Goal: Communication & Community: Connect with others

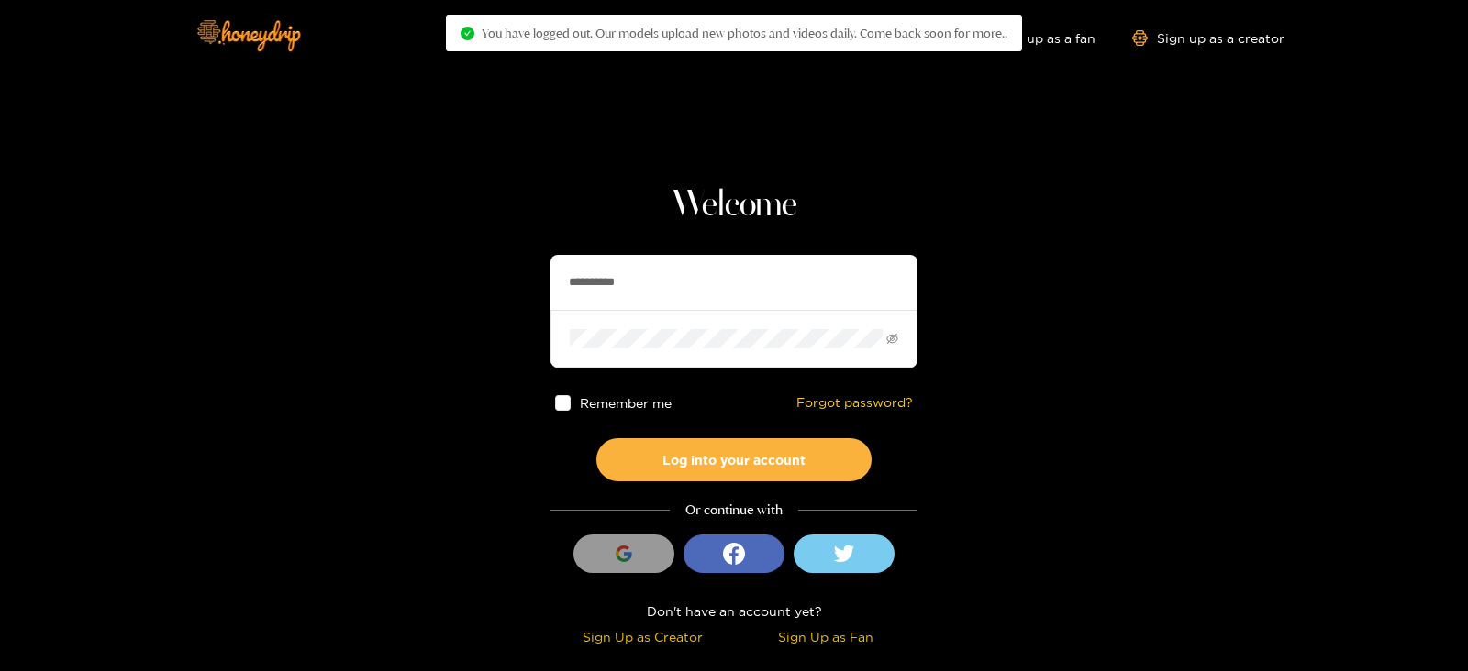
drag, startPoint x: 0, startPoint y: 0, endPoint x: 318, endPoint y: 315, distance: 447.5
click at [318, 315] on section "**********" at bounding box center [734, 326] width 1468 height 652
type input "*********"
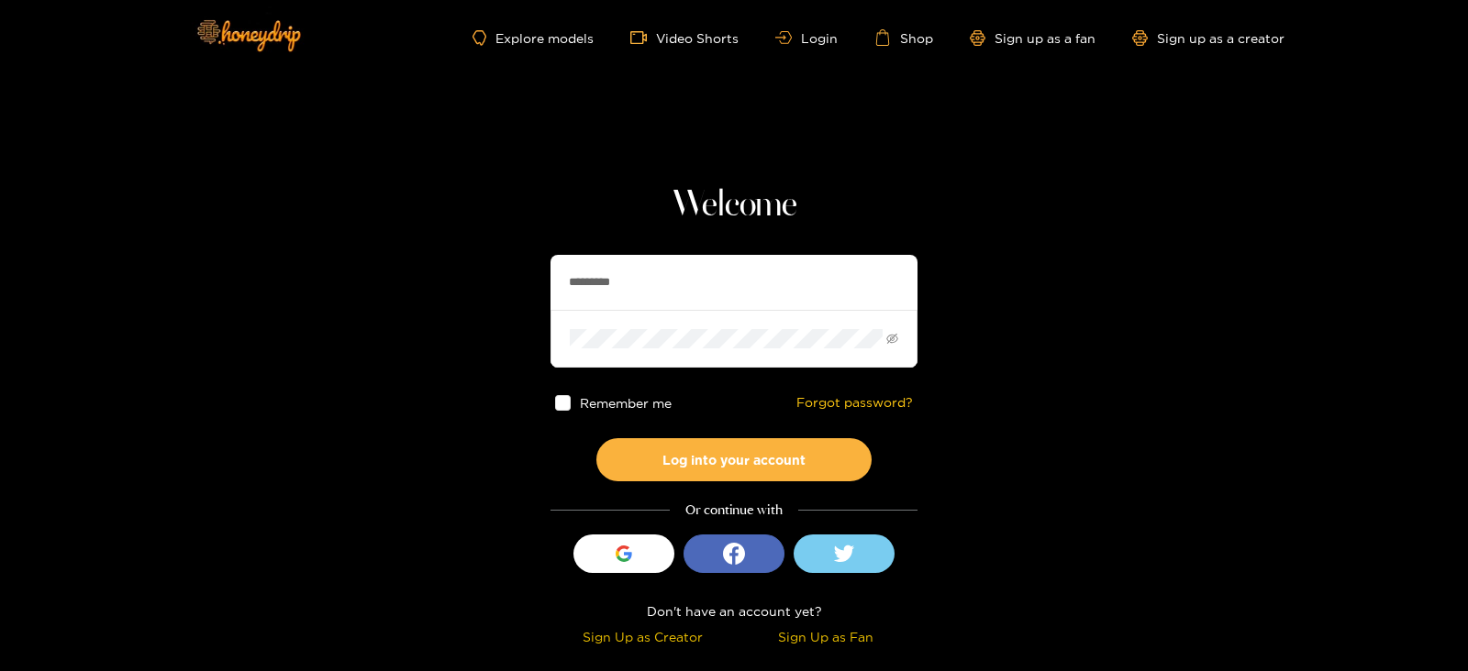
click at [596, 438] on button "Log into your account" at bounding box center [733, 459] width 275 height 43
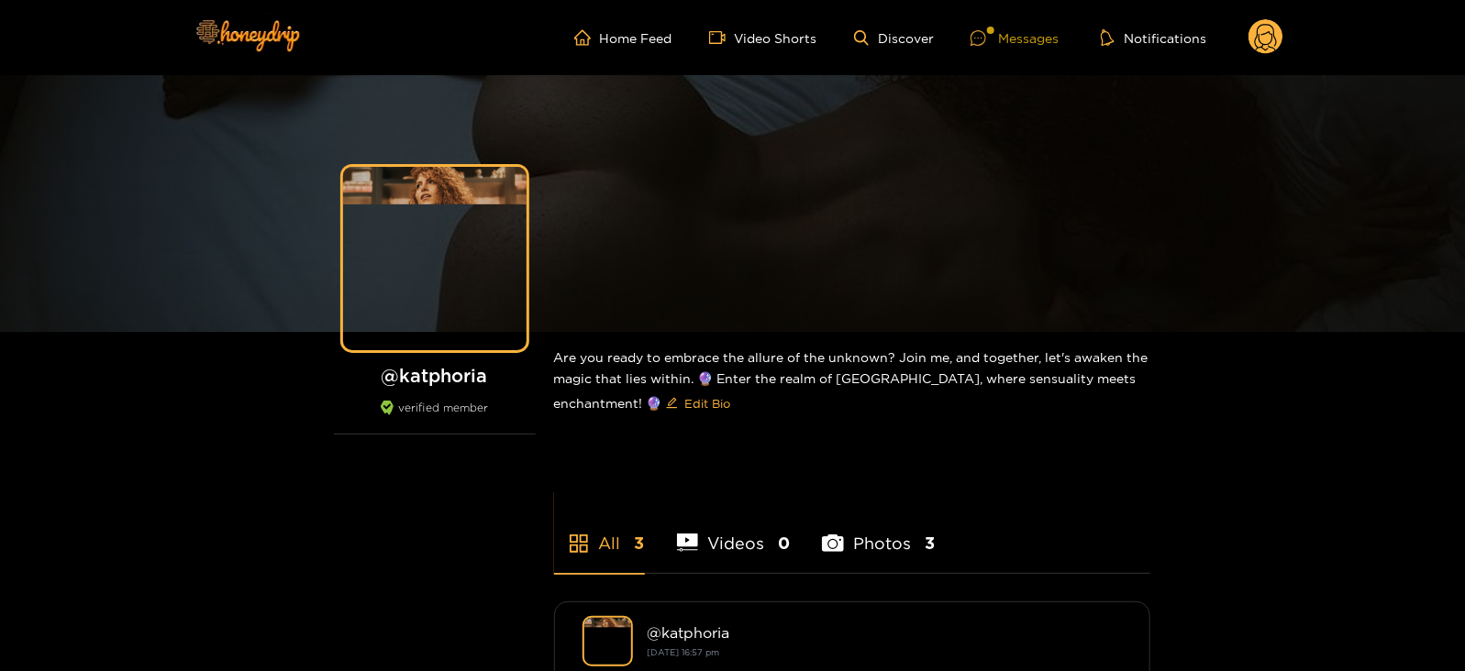
click at [998, 44] on div at bounding box center [984, 38] width 28 height 16
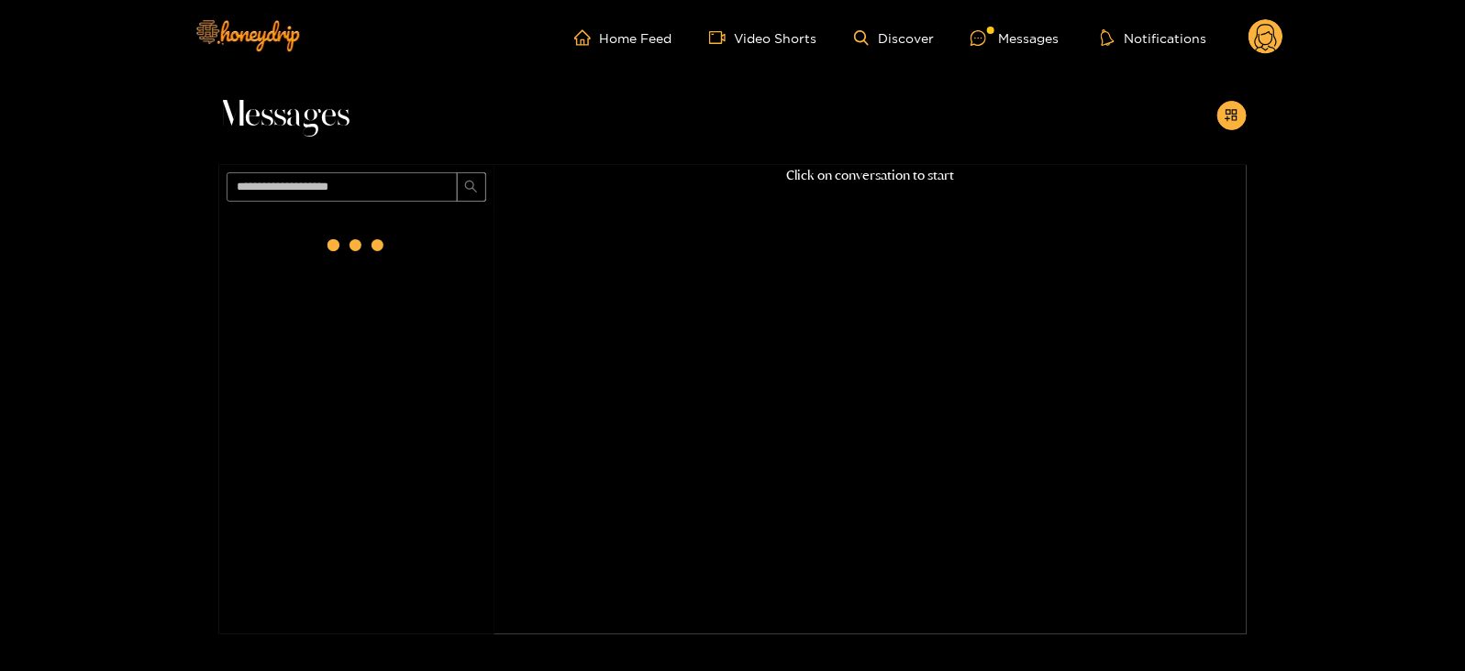
click at [348, 245] on div at bounding box center [356, 245] width 73 height 73
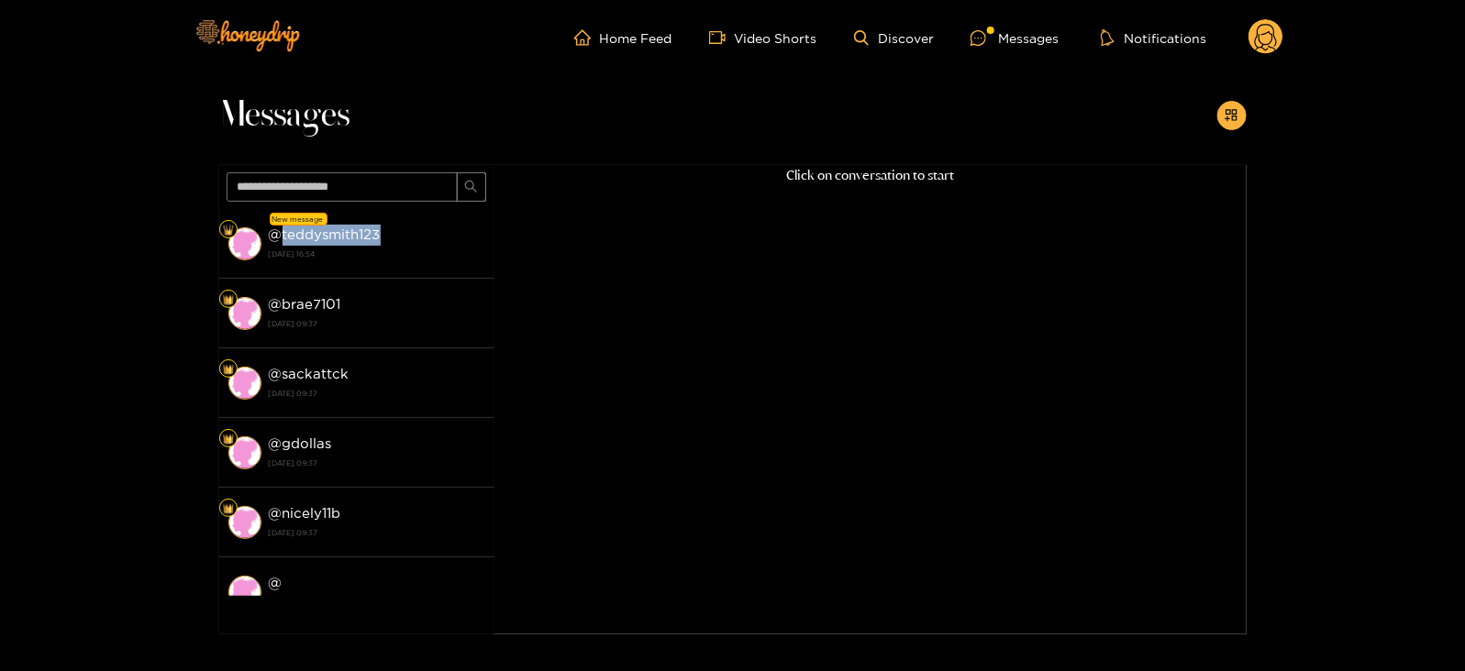
click at [348, 245] on div "@ teddysmith123 [DATE] 16:54" at bounding box center [377, 243] width 216 height 41
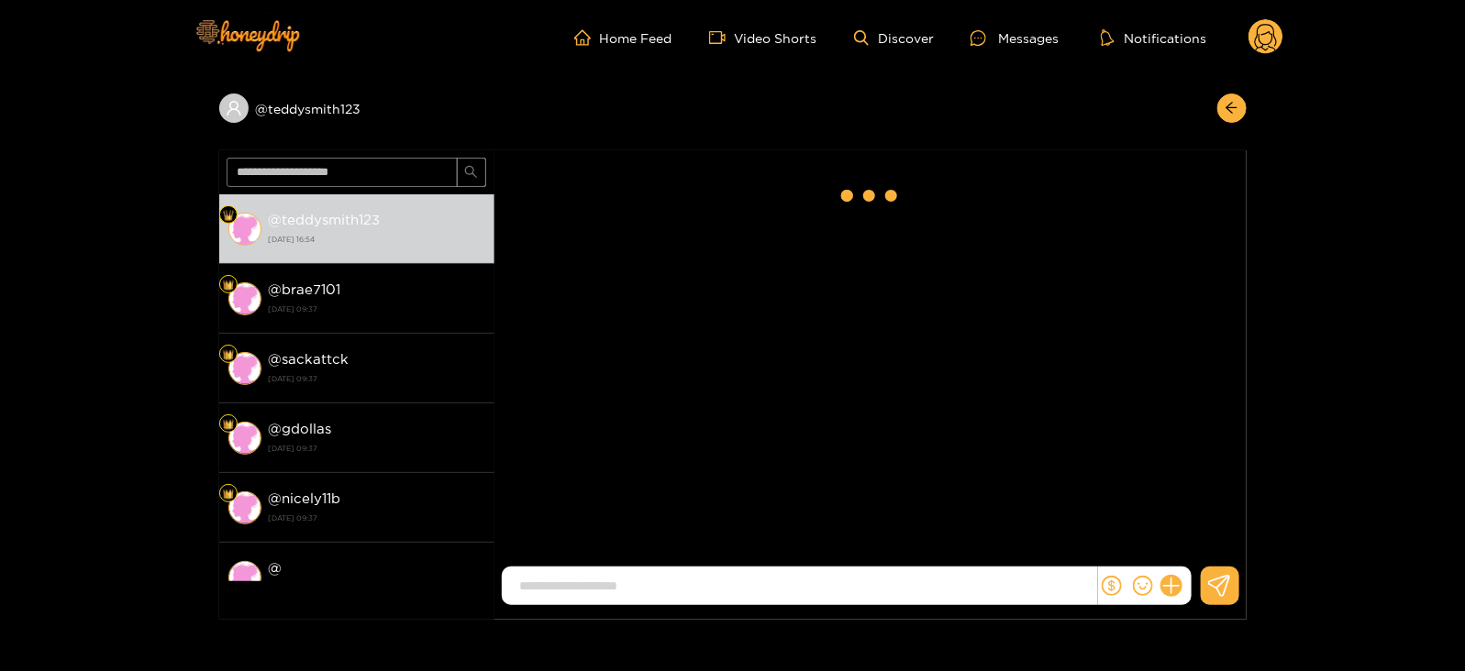
click at [348, 245] on strong "[DATE] 16:54" at bounding box center [377, 239] width 216 height 17
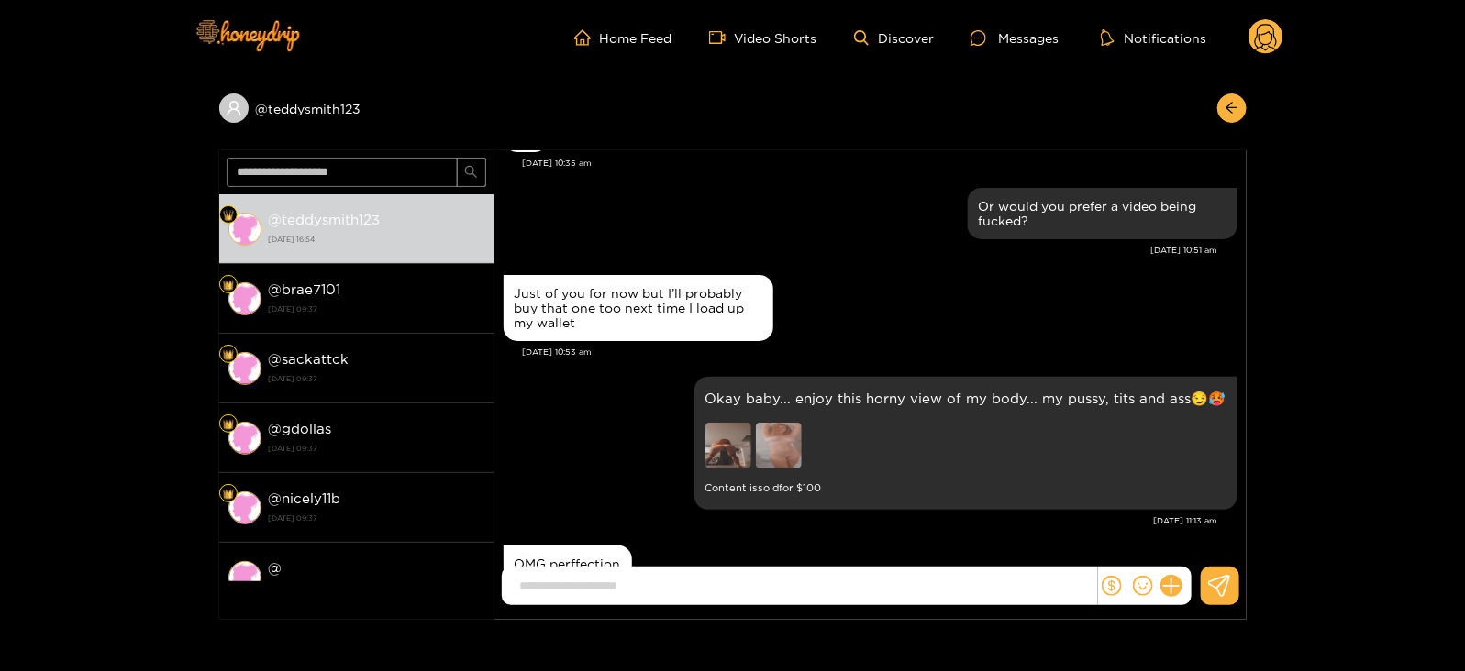
scroll to position [2168, 0]
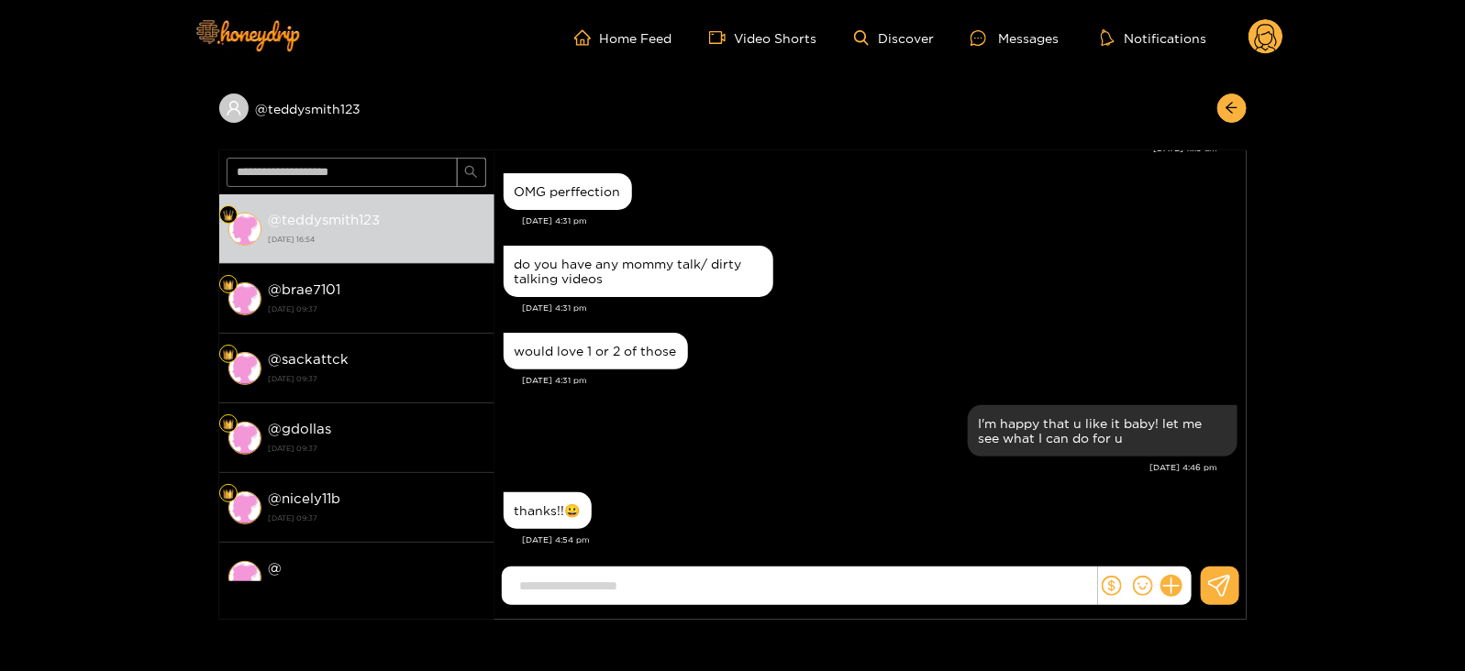
click at [0, 56] on header "Home Feed Video Shorts Discover Messages Notifications 0" at bounding box center [732, 37] width 1465 height 75
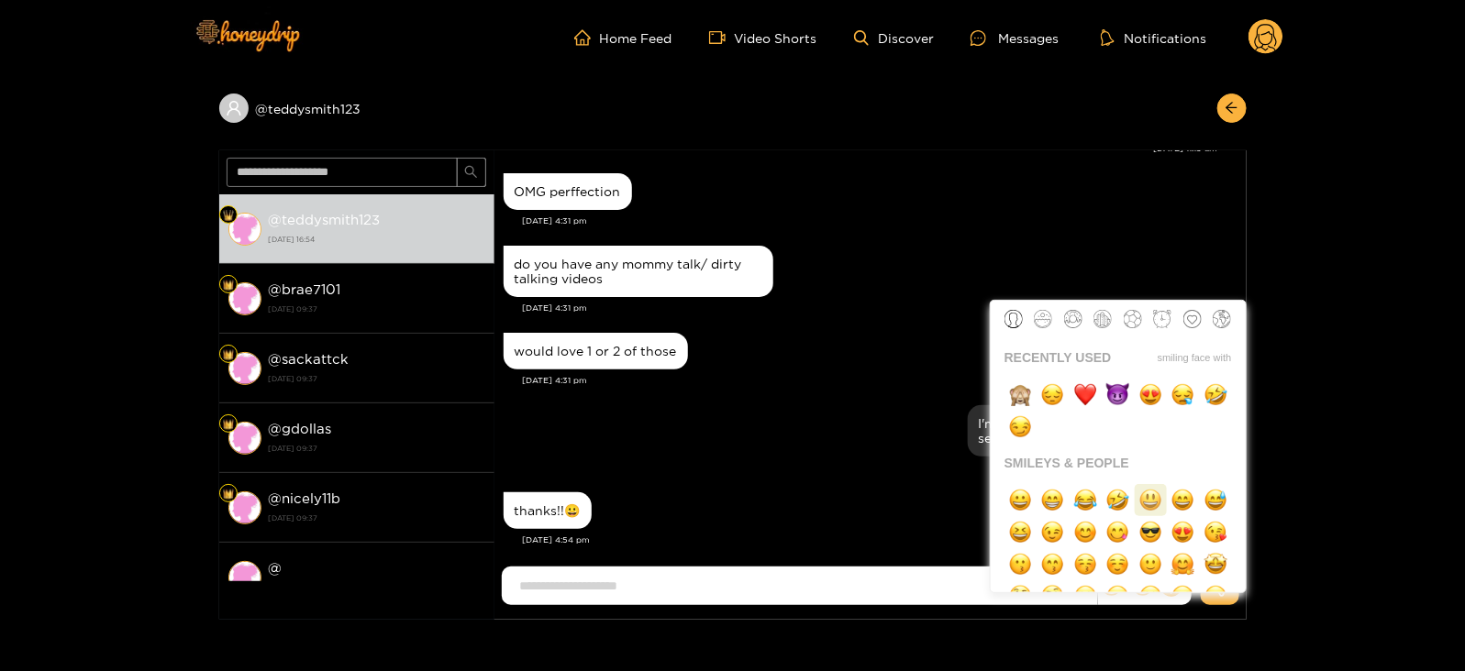
scroll to position [54, 0]
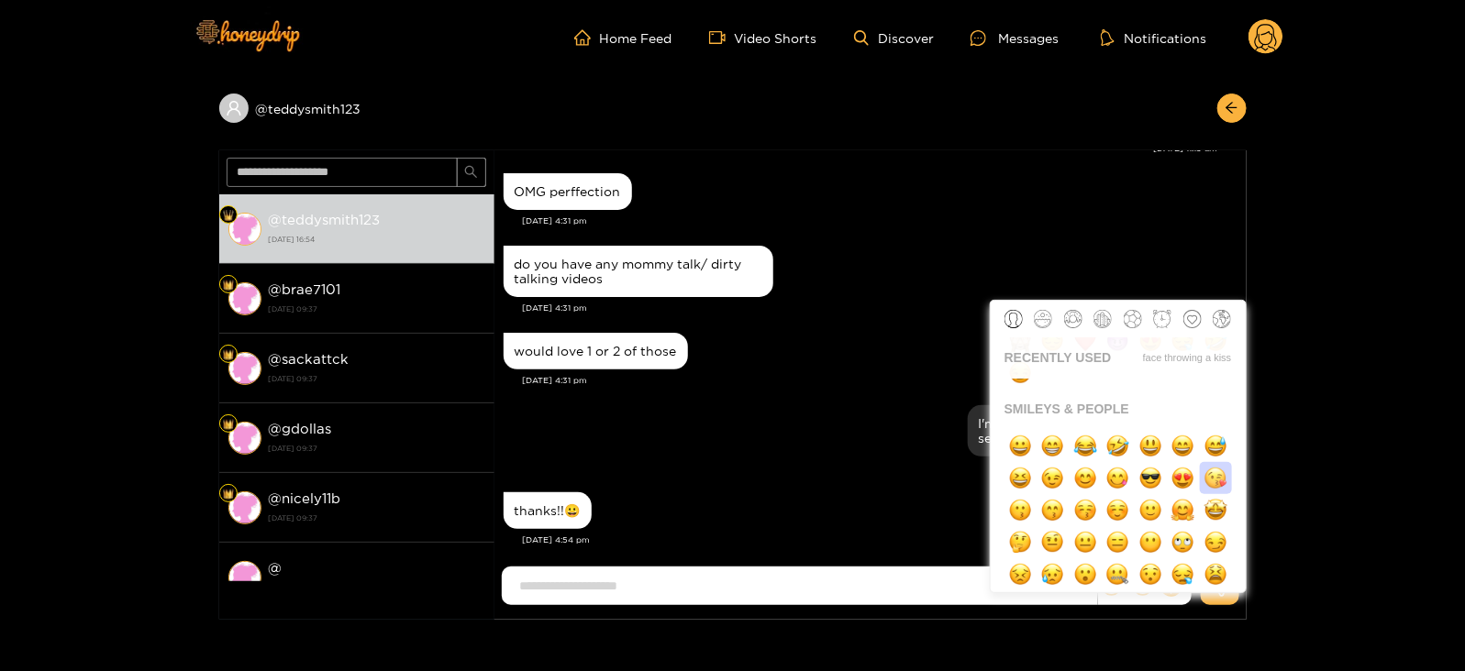
click at [1210, 471] on img "button" at bounding box center [1215, 478] width 23 height 23
type input "******"
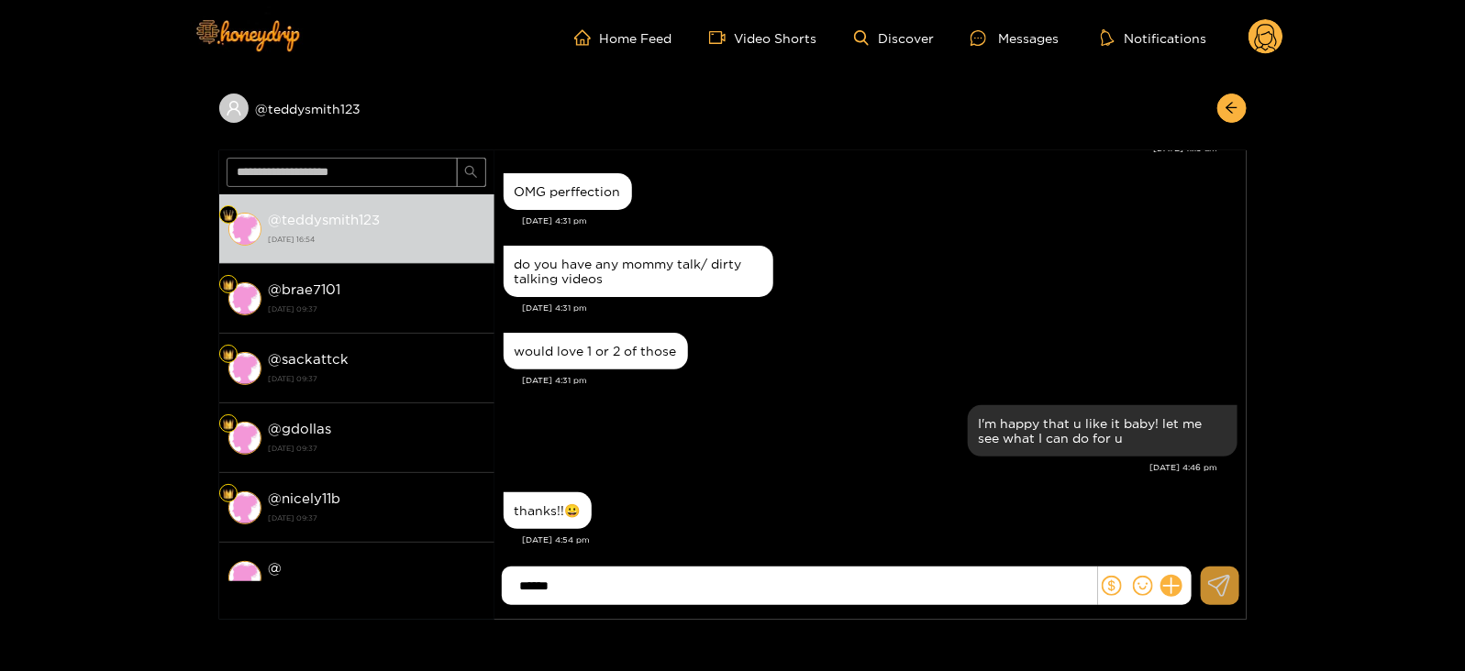
click at [1222, 585] on icon at bounding box center [1219, 586] width 23 height 22
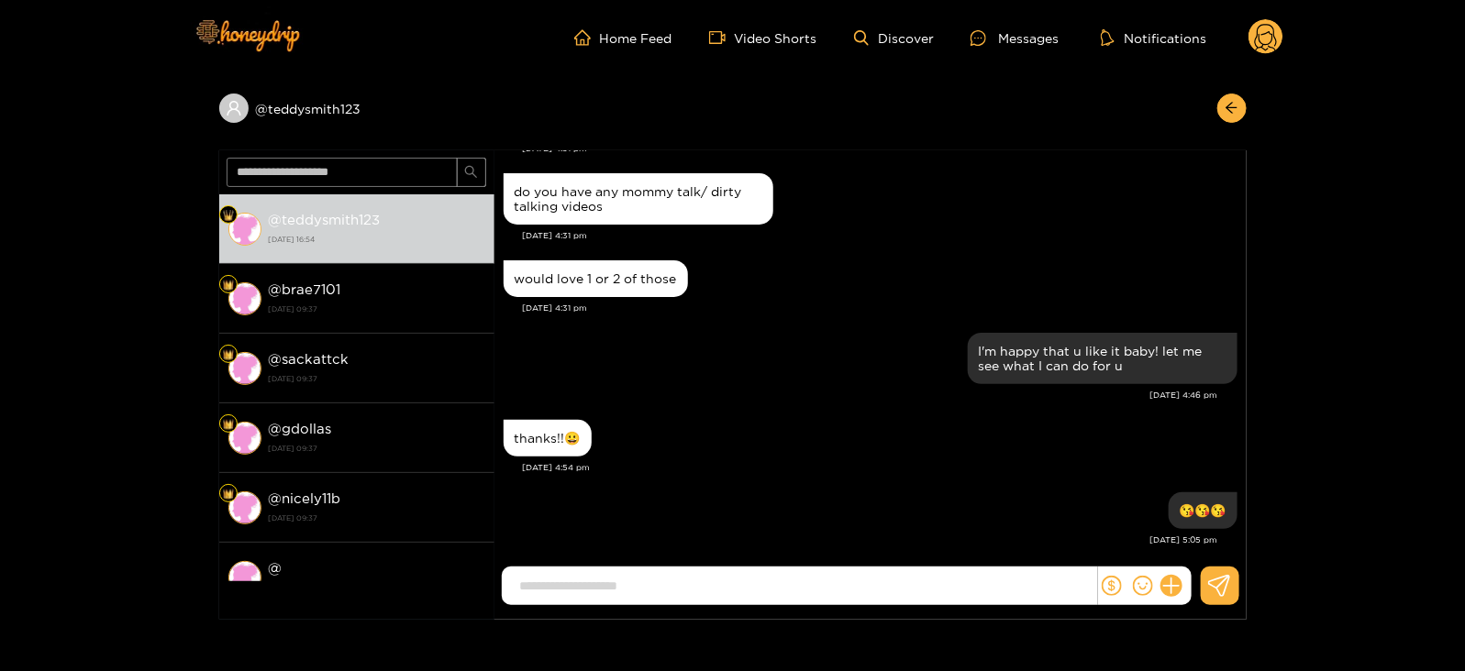
click at [1257, 52] on icon at bounding box center [1265, 37] width 35 height 37
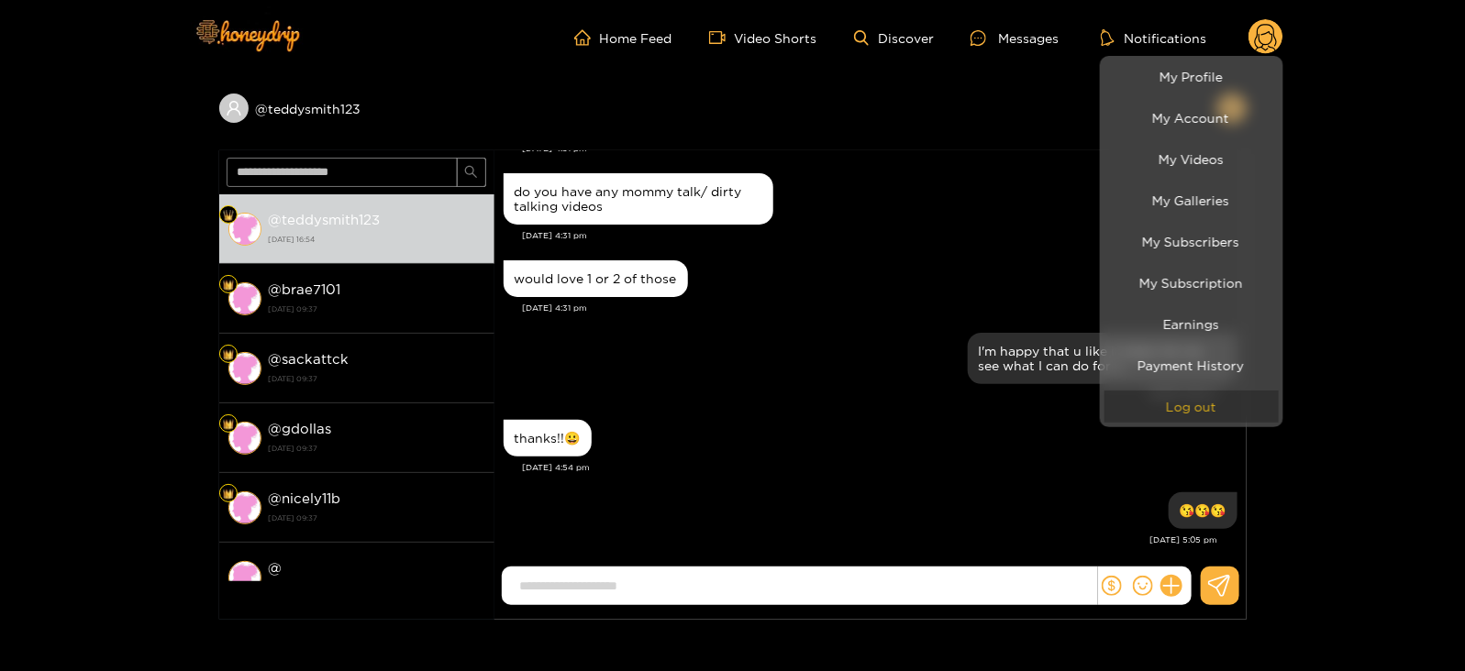
click at [1150, 402] on button "Log out" at bounding box center [1191, 407] width 174 height 32
